Goal: Task Accomplishment & Management: Manage account settings

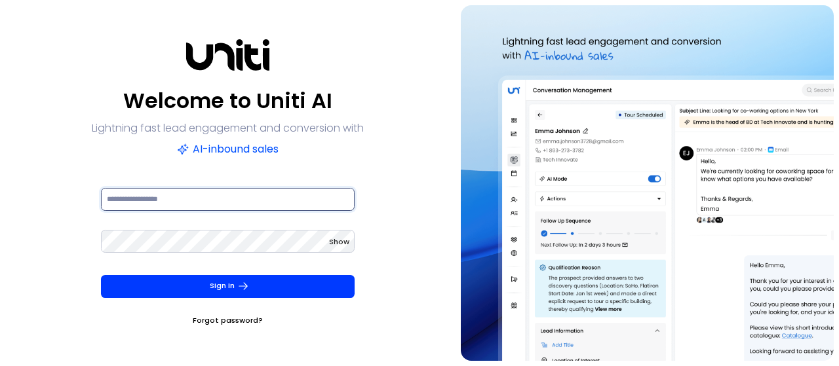
click at [134, 202] on input at bounding box center [228, 199] width 254 height 23
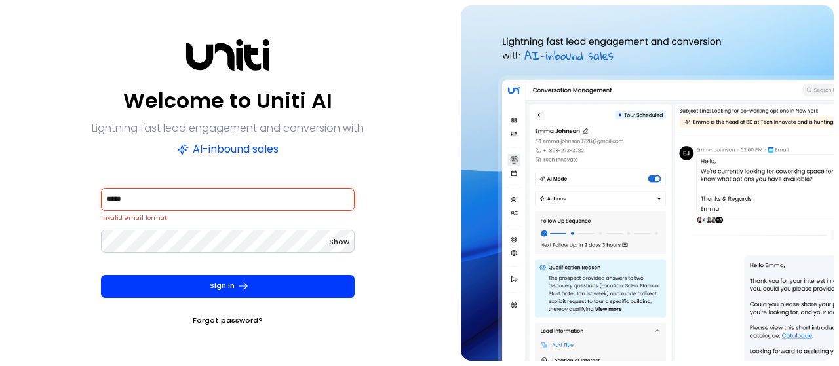
paste input "*"
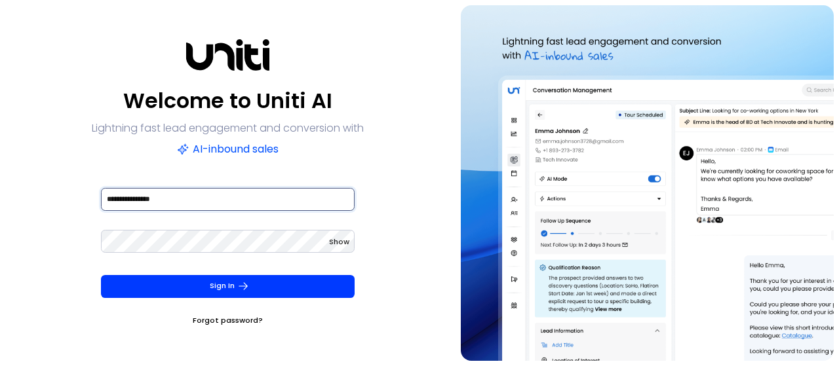
type input "**********"
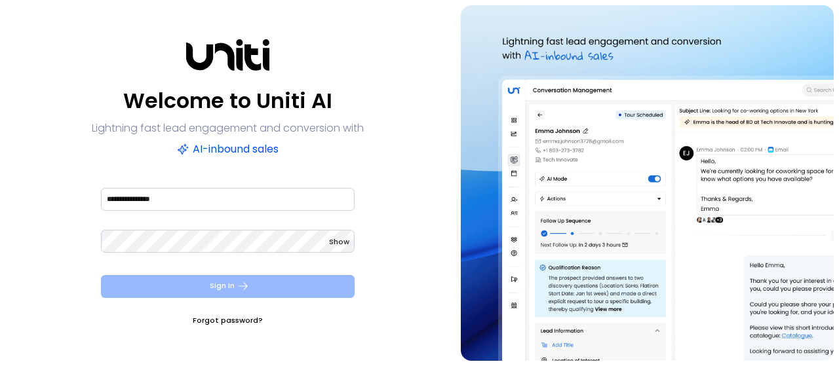
click at [190, 281] on button "Sign In" at bounding box center [228, 286] width 254 height 23
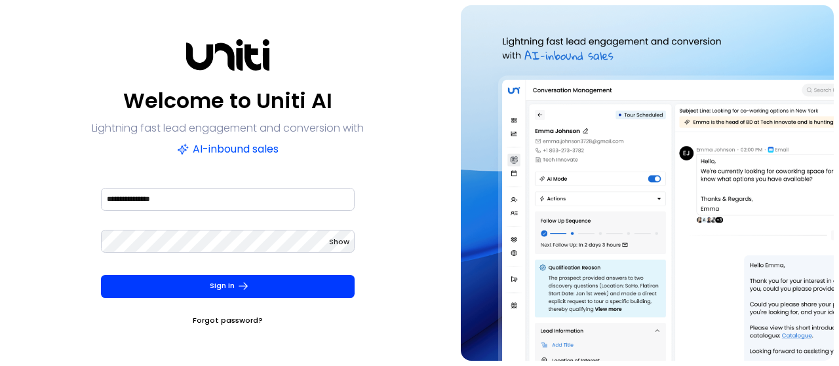
click at [339, 240] on span "Show" at bounding box center [339, 242] width 20 height 10
click at [339, 240] on span "Hide" at bounding box center [340, 242] width 17 height 10
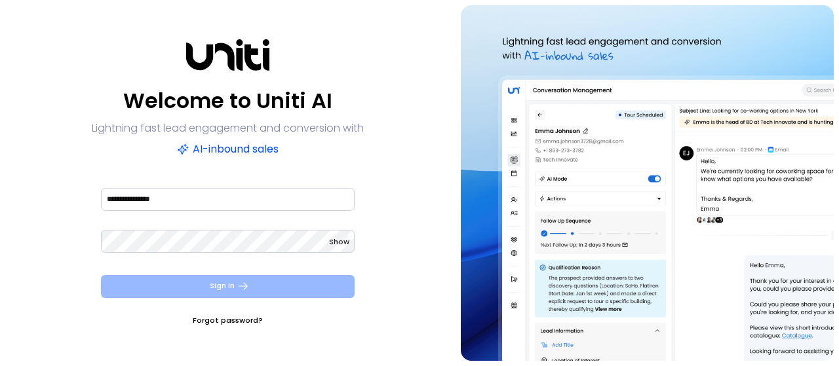
click at [232, 284] on button "Sign In" at bounding box center [228, 286] width 254 height 23
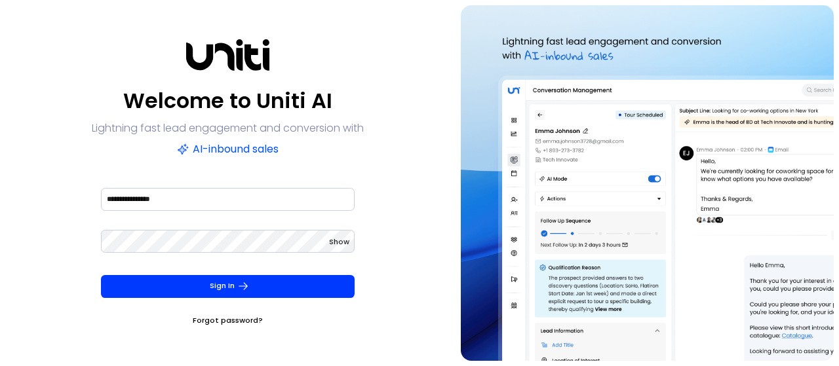
click at [341, 243] on span "Show" at bounding box center [339, 242] width 20 height 10
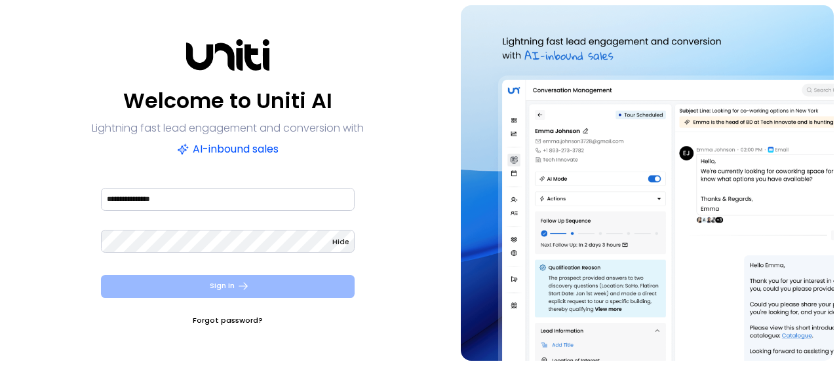
click at [223, 292] on button "Sign In" at bounding box center [228, 286] width 254 height 23
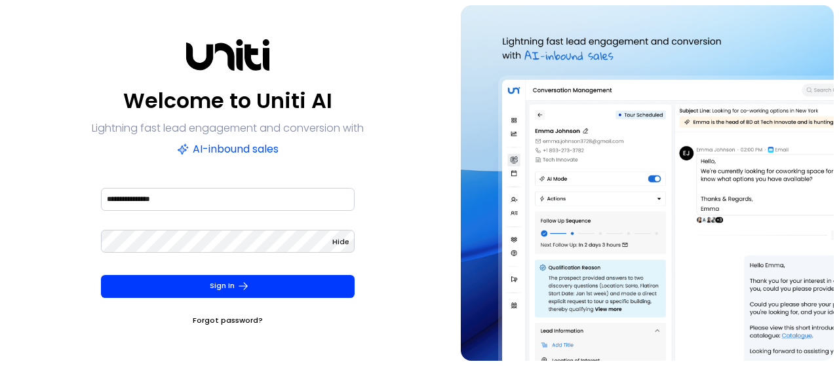
click at [241, 319] on link "Forgot password?" at bounding box center [228, 320] width 70 height 13
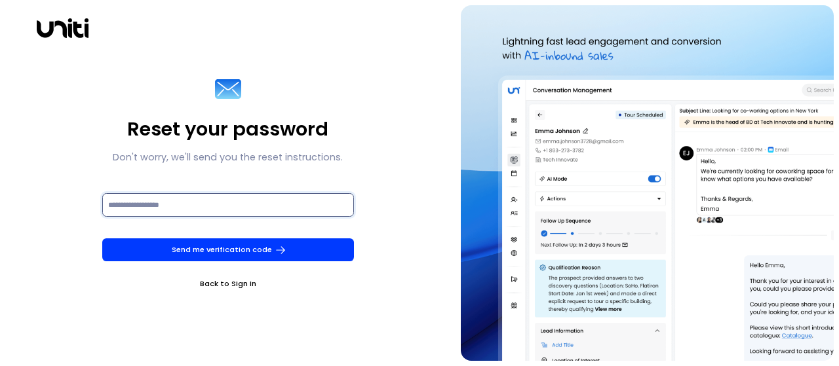
click at [165, 213] on input at bounding box center [228, 204] width 252 height 23
type input "**********"
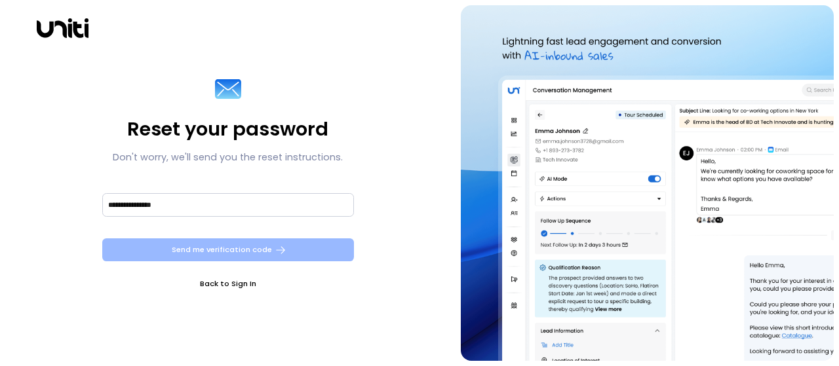
click at [203, 245] on button "Send me verification code" at bounding box center [228, 250] width 252 height 23
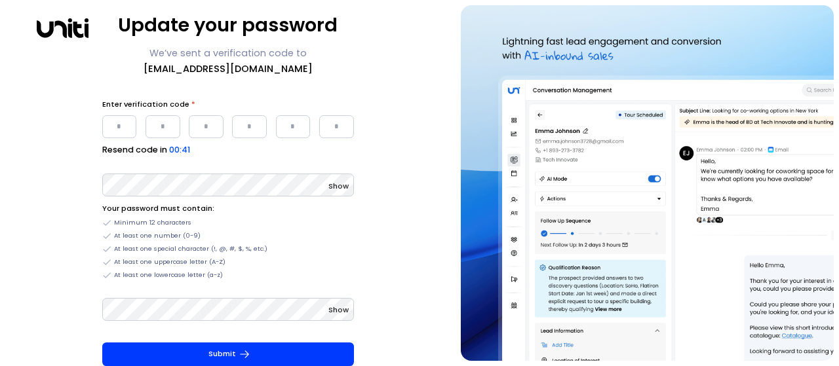
click at [121, 130] on input "Please enter OTP character 1" at bounding box center [119, 126] width 35 height 23
type input "*"
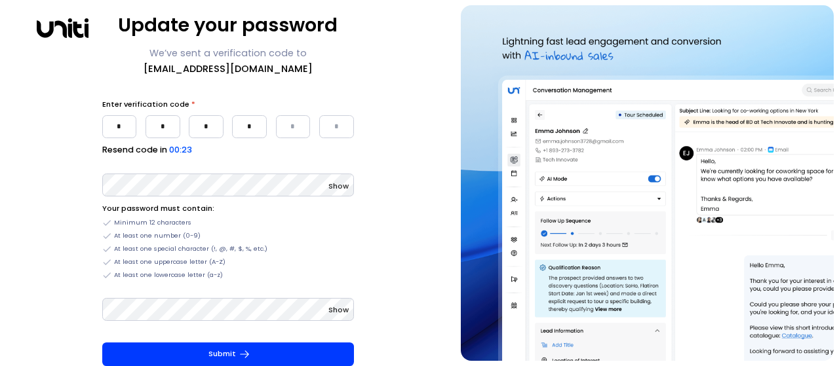
type input "*"
click at [334, 183] on span "Show" at bounding box center [338, 186] width 20 height 10
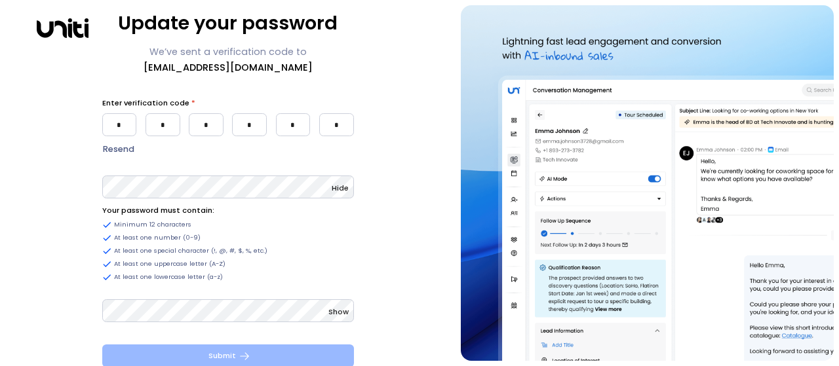
click at [249, 349] on button "Submit" at bounding box center [228, 356] width 252 height 23
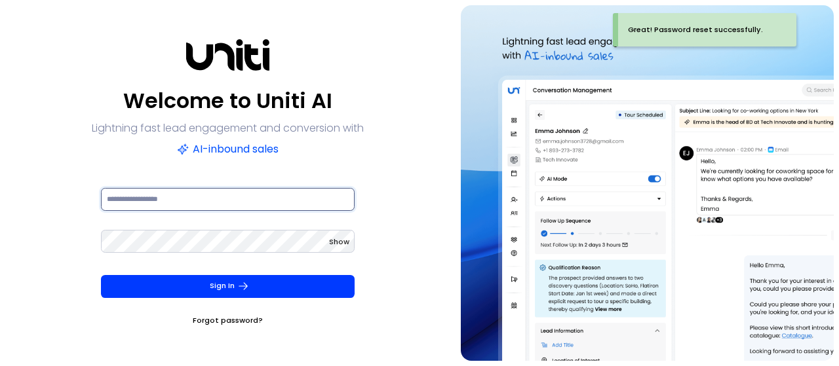
click at [160, 205] on input at bounding box center [228, 199] width 254 height 23
type input "**********"
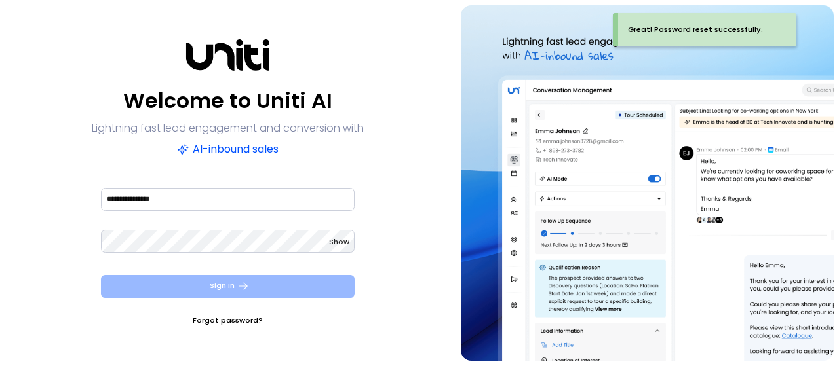
click at [194, 290] on button "Sign In" at bounding box center [228, 286] width 254 height 23
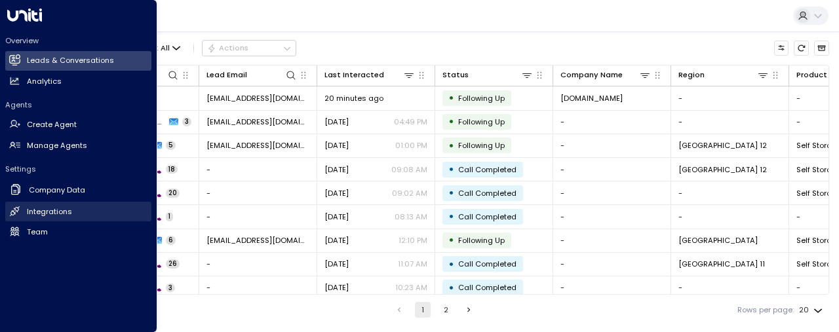
click at [69, 210] on h2 "Integrations" at bounding box center [49, 211] width 45 height 11
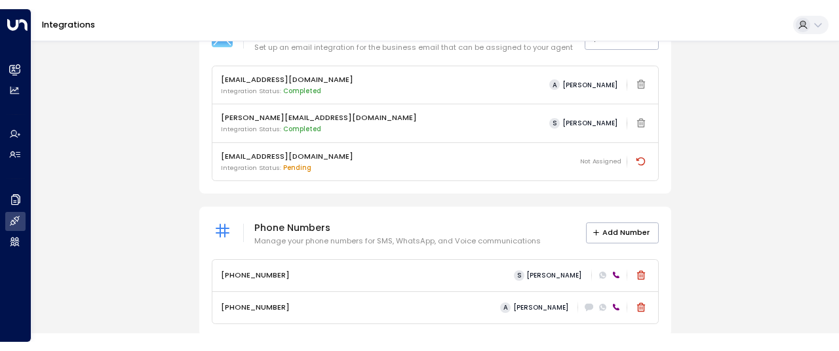
scroll to position [128, 0]
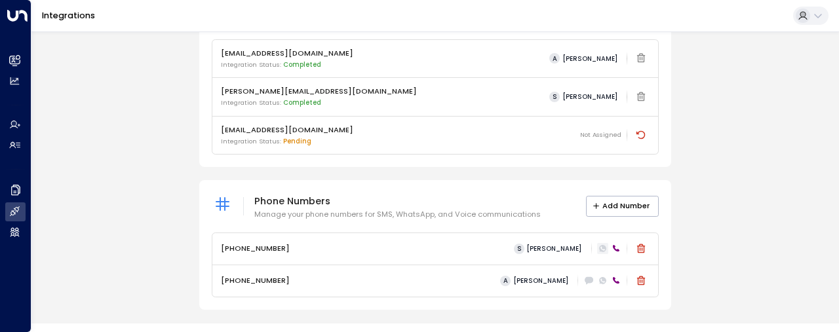
click at [602, 248] on icon at bounding box center [602, 249] width 4 height 4
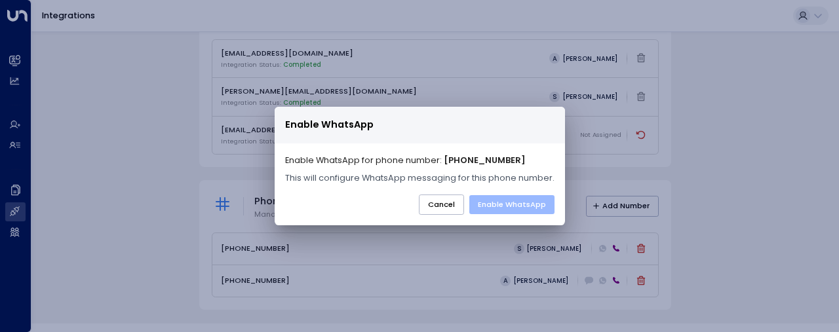
click at [518, 204] on button "Enable WhatsApp" at bounding box center [511, 204] width 85 height 19
click at [452, 205] on button "Cancel" at bounding box center [441, 205] width 45 height 20
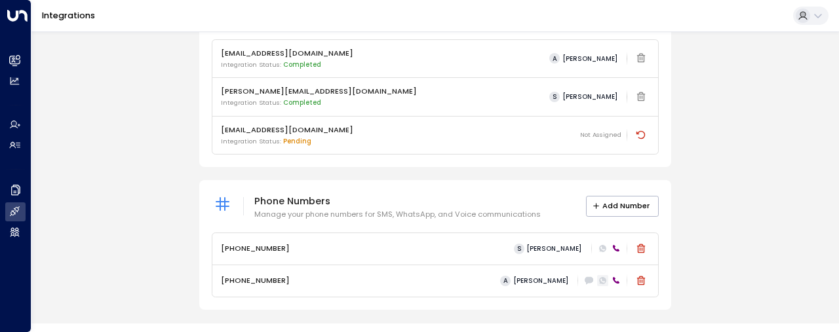
click at [602, 277] on icon at bounding box center [602, 280] width 7 height 7
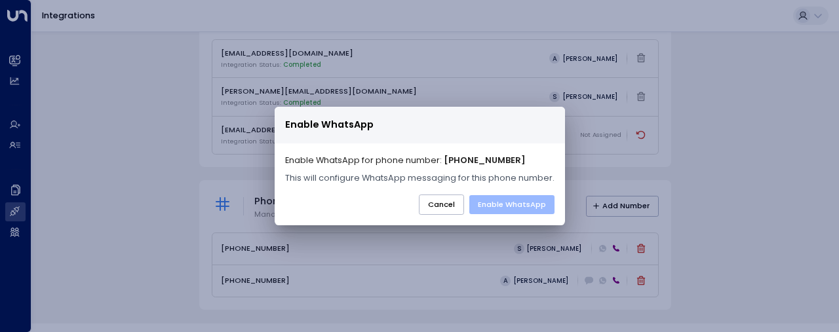
click at [520, 210] on button "Enable WhatsApp" at bounding box center [511, 204] width 85 height 19
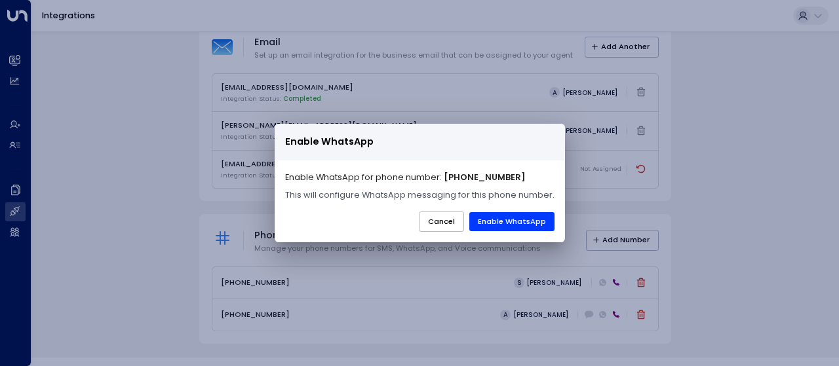
scroll to position [94, 0]
click at [453, 218] on button "Cancel" at bounding box center [441, 222] width 45 height 20
